Goal: Task Accomplishment & Management: Manage account settings

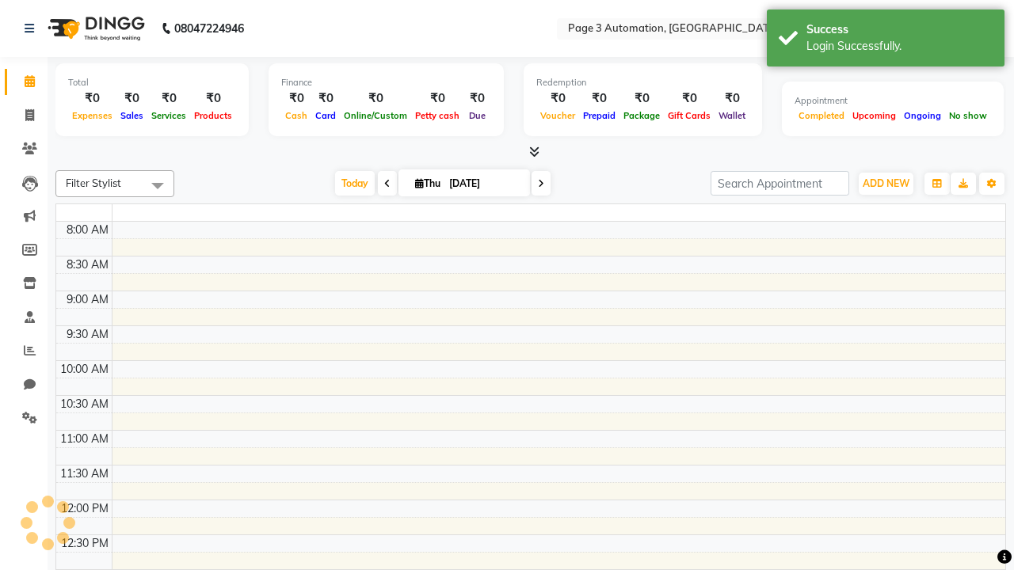
select select "en"
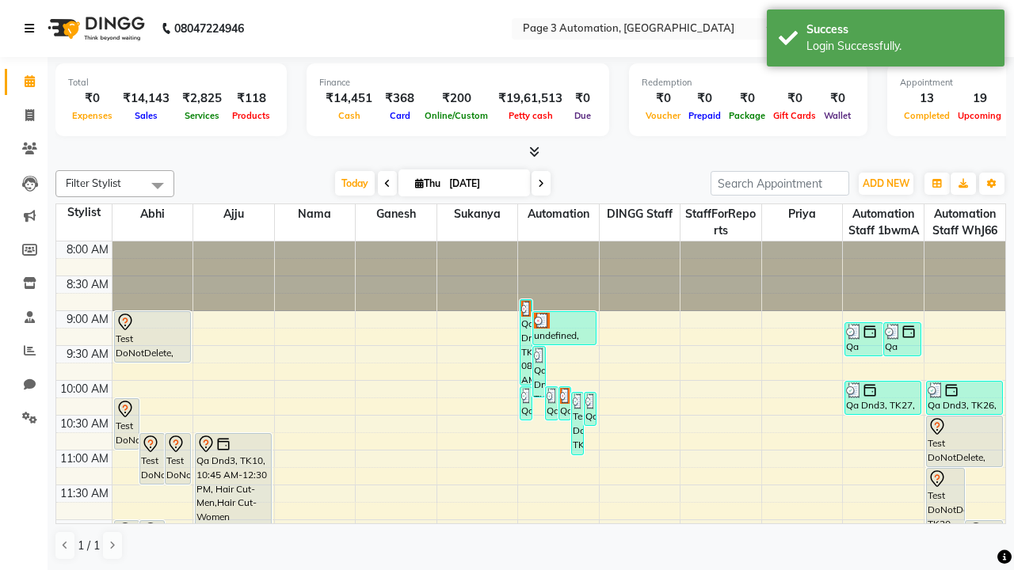
click at [32, 29] on icon at bounding box center [30, 28] width 10 height 11
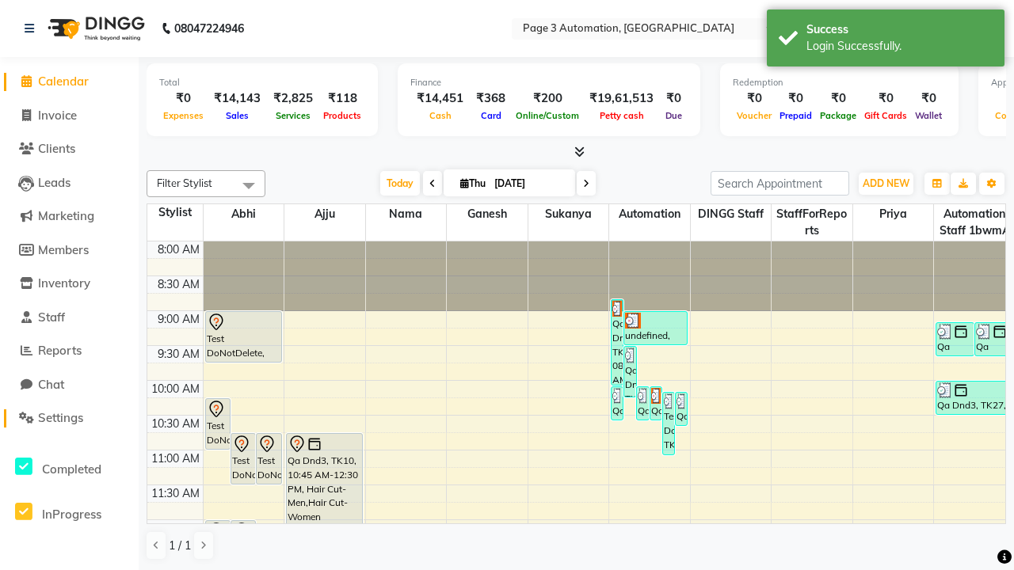
click at [69, 418] on span "Settings" at bounding box center [60, 417] width 45 height 15
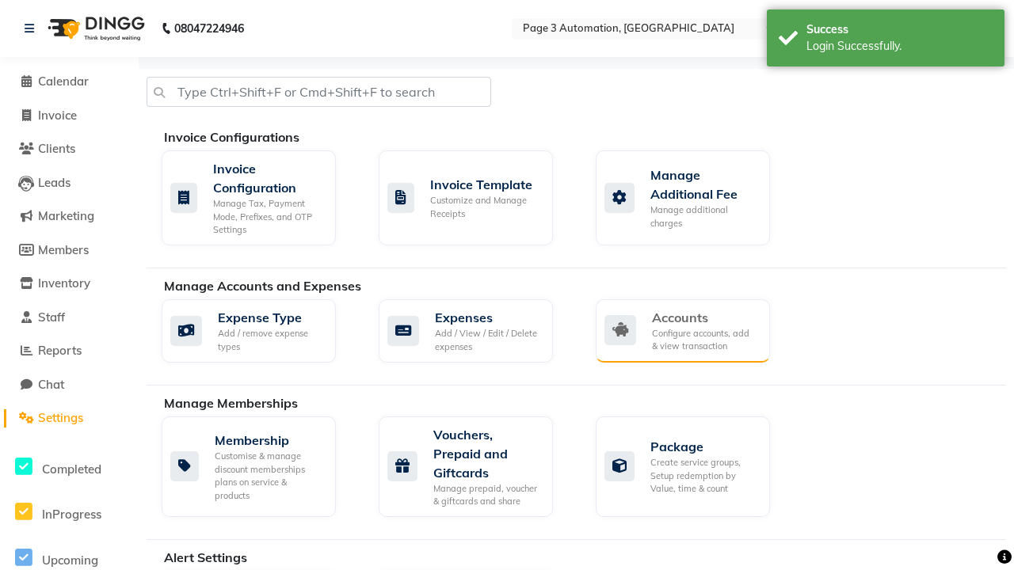
click at [704, 317] on div "Accounts" at bounding box center [704, 317] width 105 height 19
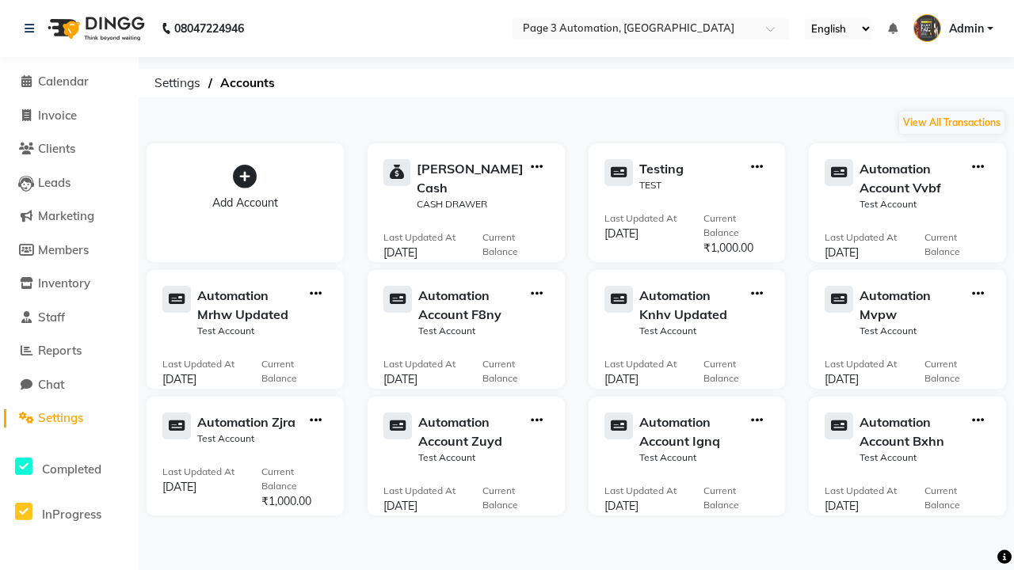
click at [245, 177] on icon at bounding box center [245, 177] width 24 height 24
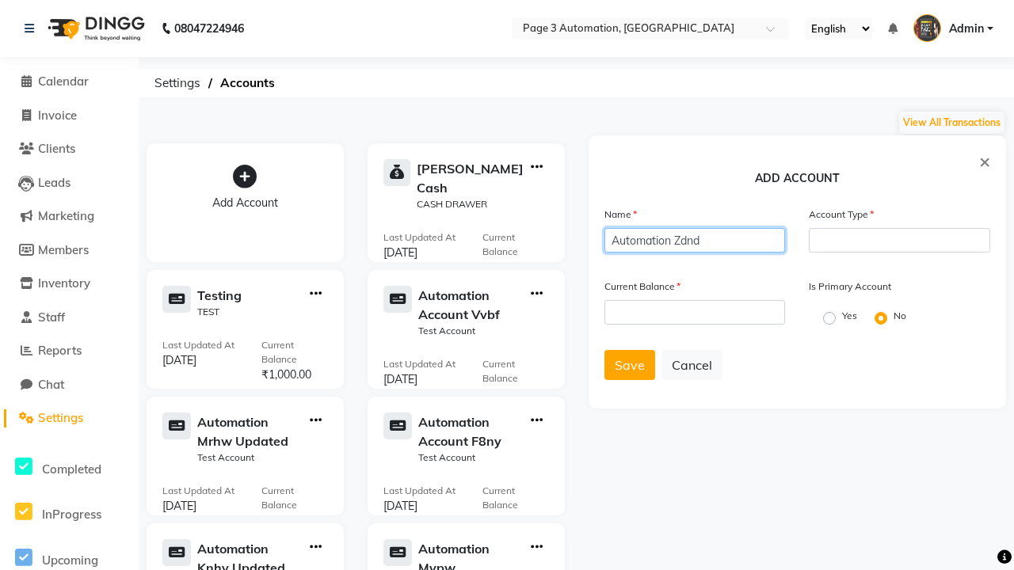
type input "Automation Zdnd"
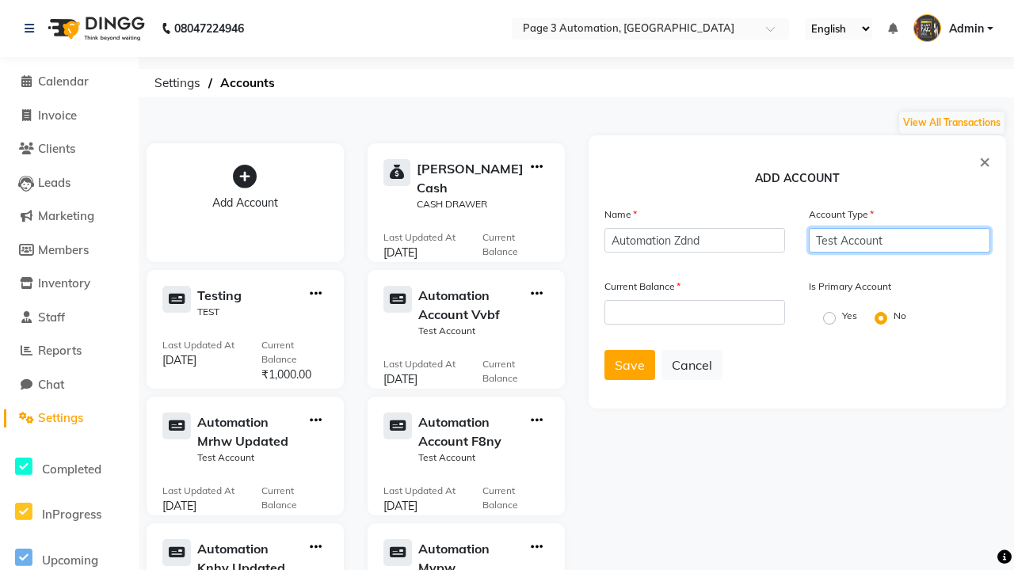
type input "Test Account"
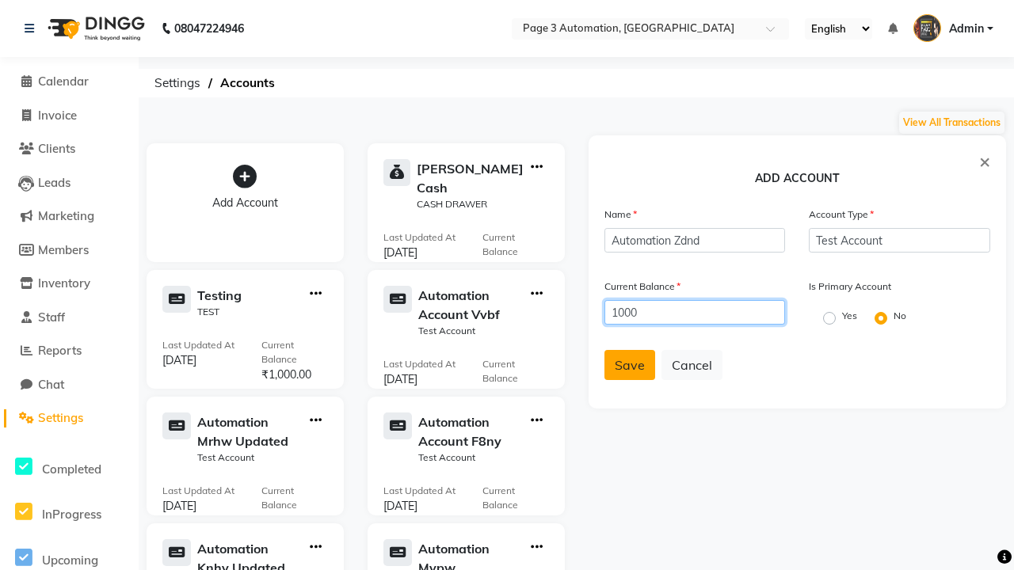
type input "1000"
click at [629, 365] on span "Save" at bounding box center [630, 365] width 30 height 16
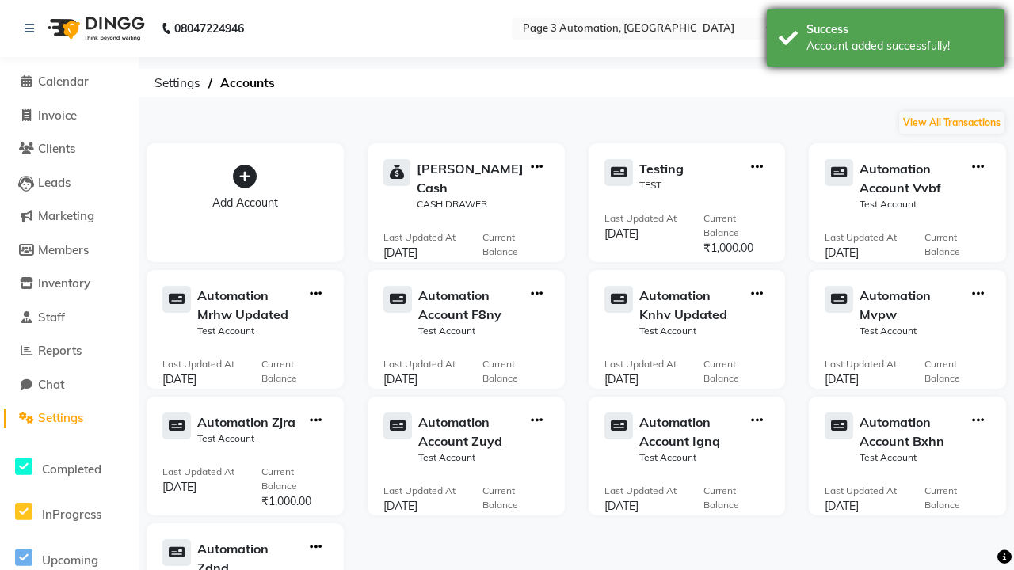
click at [886, 40] on div "Account added successfully!" at bounding box center [900, 46] width 186 height 17
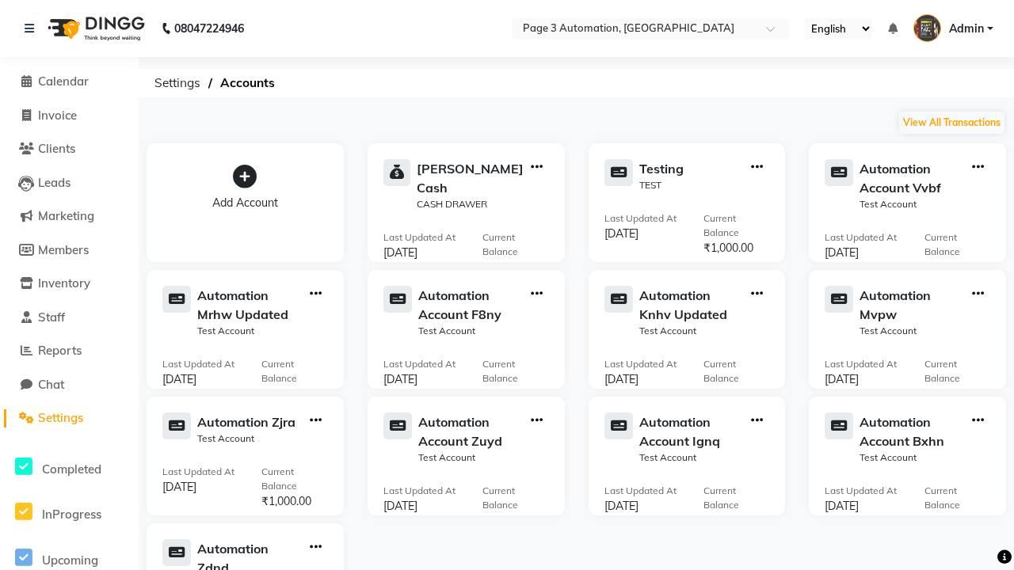
click at [315, 547] on icon "button" at bounding box center [316, 547] width 12 height 1
click at [315, 435] on div "Edit Account" at bounding box center [315, 435] width 84 height 17
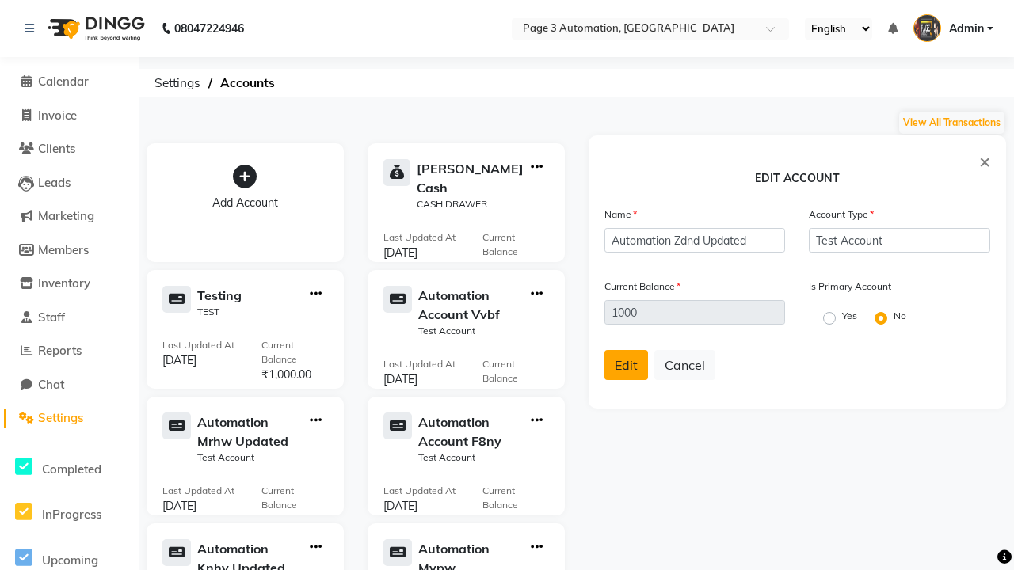
click at [626, 365] on span "Edit" at bounding box center [626, 365] width 23 height 16
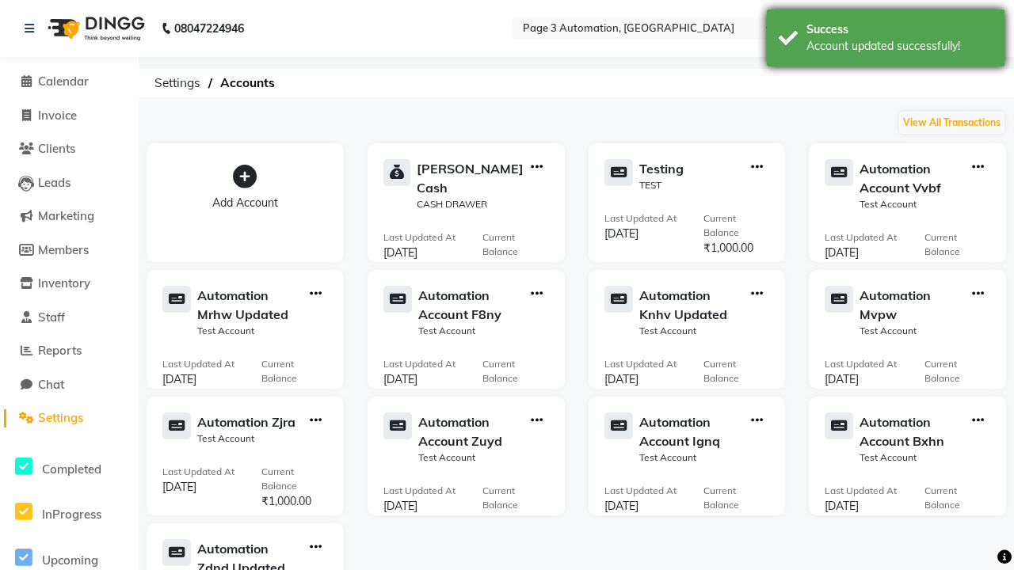
click at [886, 40] on div "Account updated successfully!" at bounding box center [900, 46] width 186 height 17
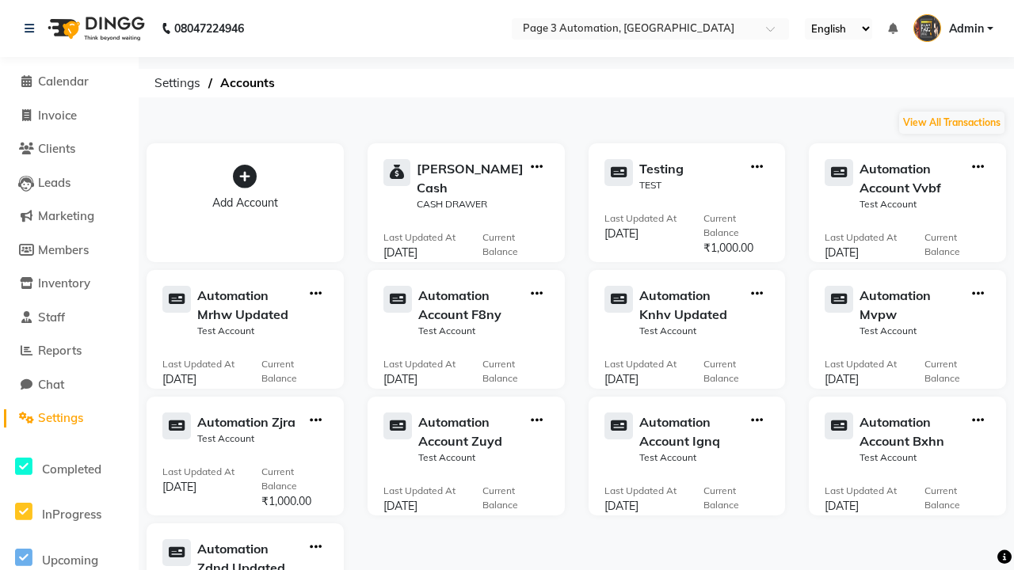
click at [315, 547] on icon "button" at bounding box center [316, 547] width 12 height 1
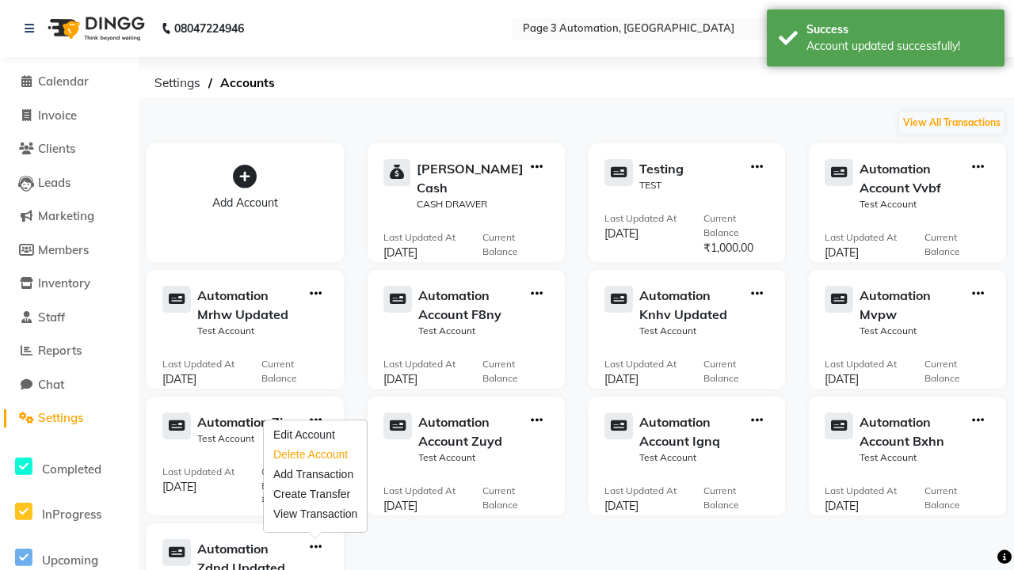
click at [315, 455] on div "Delete Account" at bounding box center [315, 455] width 84 height 17
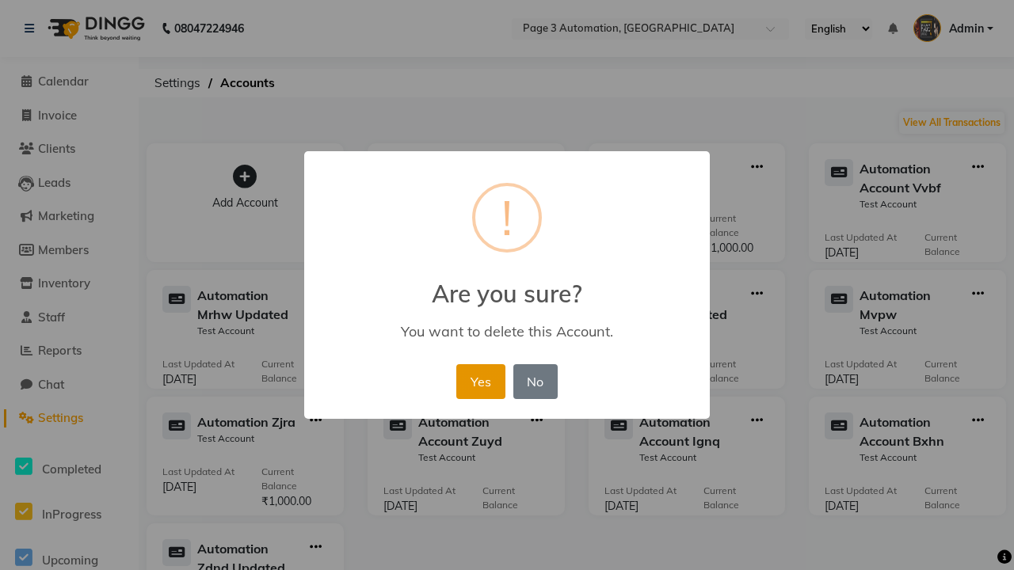
click at [480, 381] on button "Yes" at bounding box center [480, 381] width 48 height 35
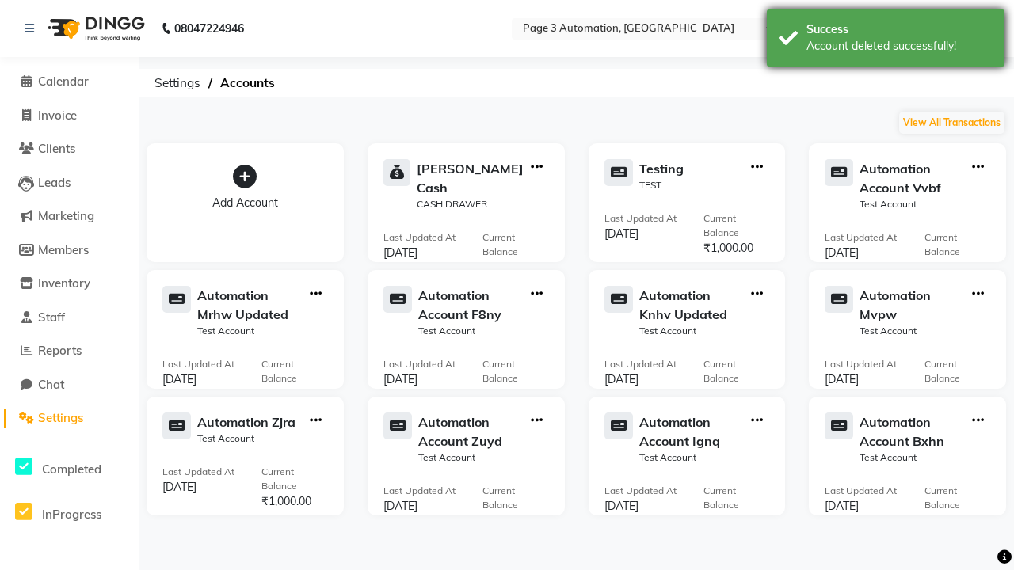
click at [886, 40] on div "Account deleted successfully!" at bounding box center [900, 46] width 186 height 17
click at [949, 29] on span "Admin" at bounding box center [966, 29] width 35 height 17
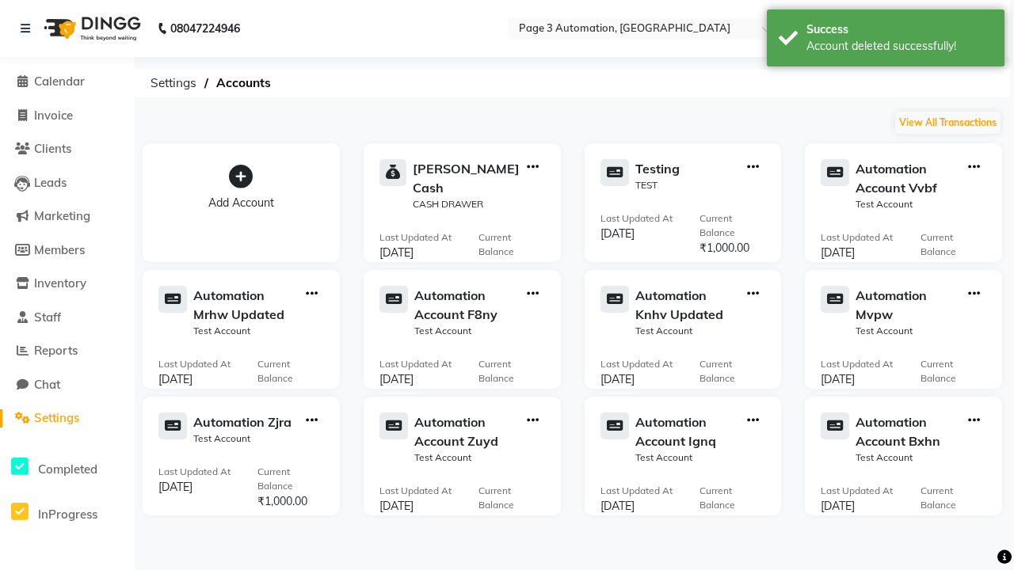
click at [0, 0] on link "Sign out" at bounding box center [0, 0] width 0 height 0
